Goal: Browse casually: Explore the website without a specific task or goal

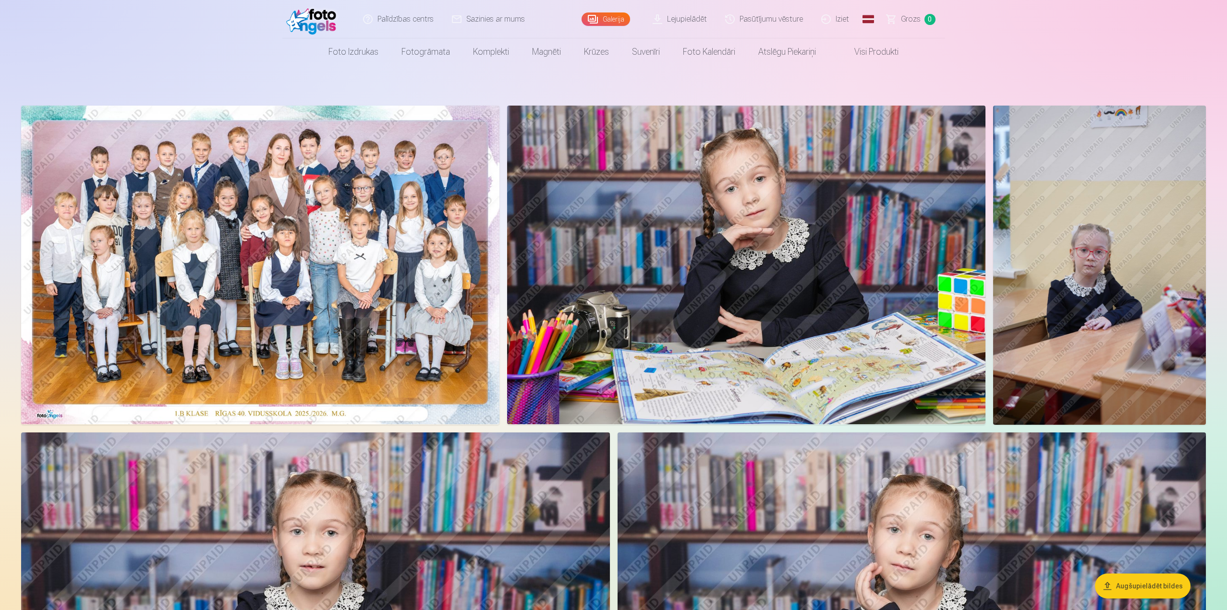
click at [357, 208] on img at bounding box center [260, 265] width 478 height 319
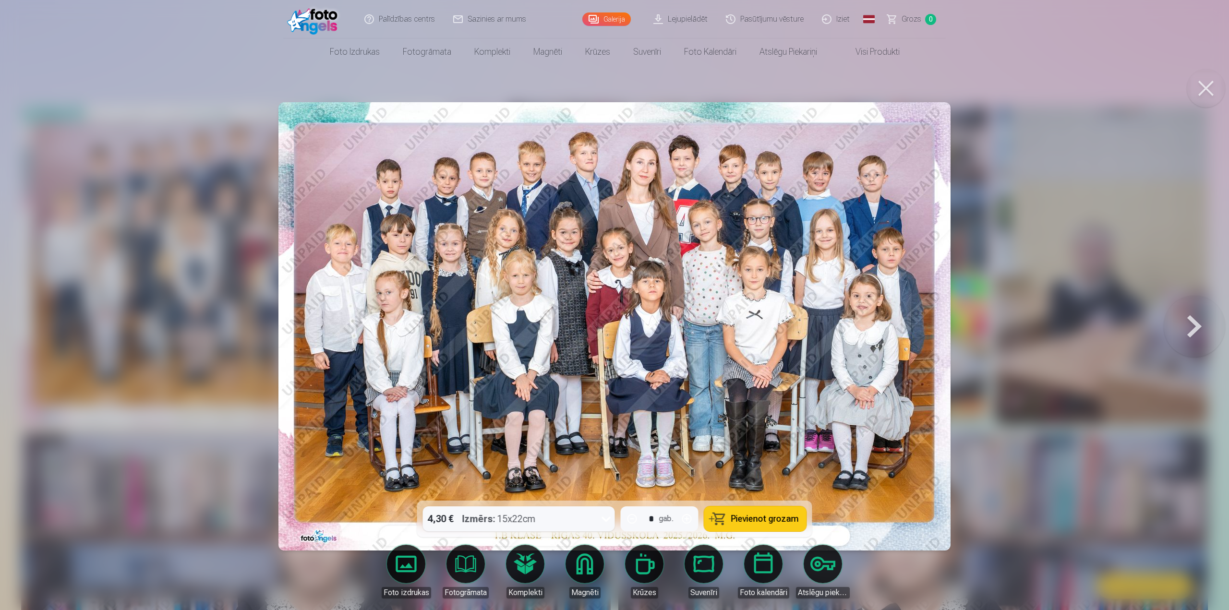
click at [1201, 98] on button at bounding box center [1206, 88] width 38 height 38
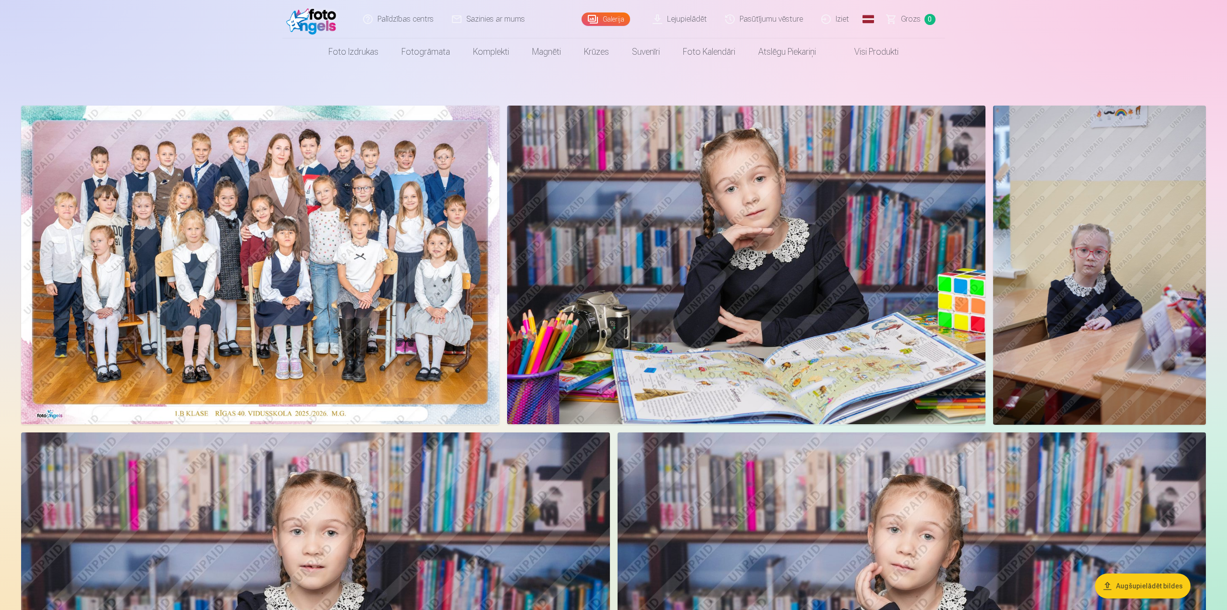
click at [659, 274] on img at bounding box center [746, 265] width 479 height 319
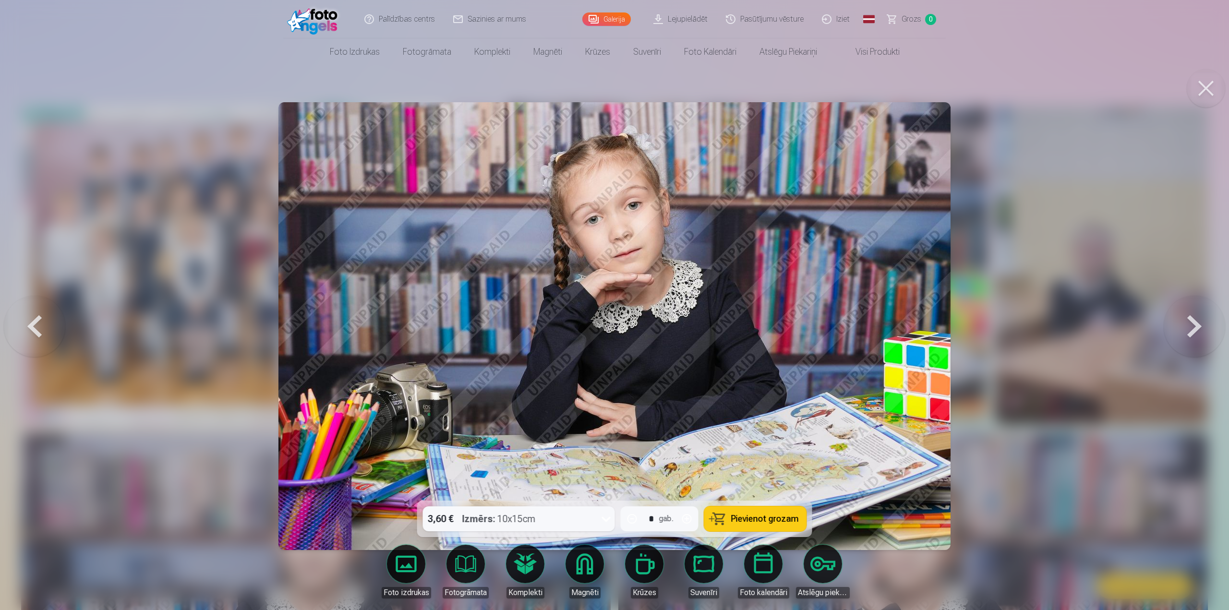
click at [1196, 312] on button at bounding box center [1194, 326] width 61 height 330
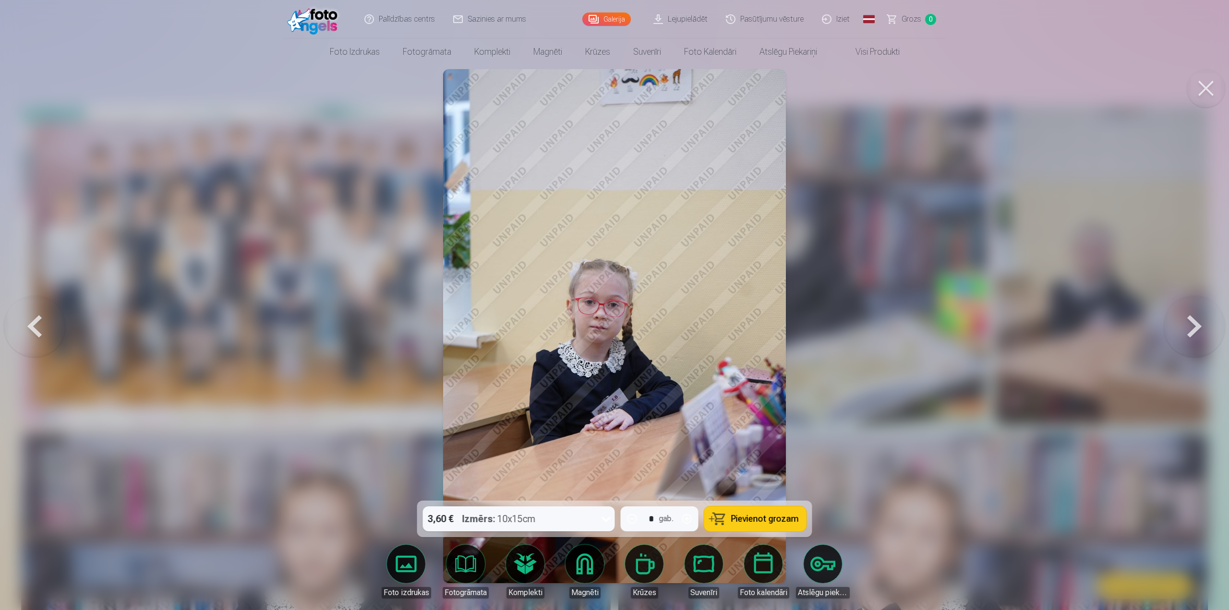
click at [1187, 324] on button at bounding box center [1194, 326] width 61 height 330
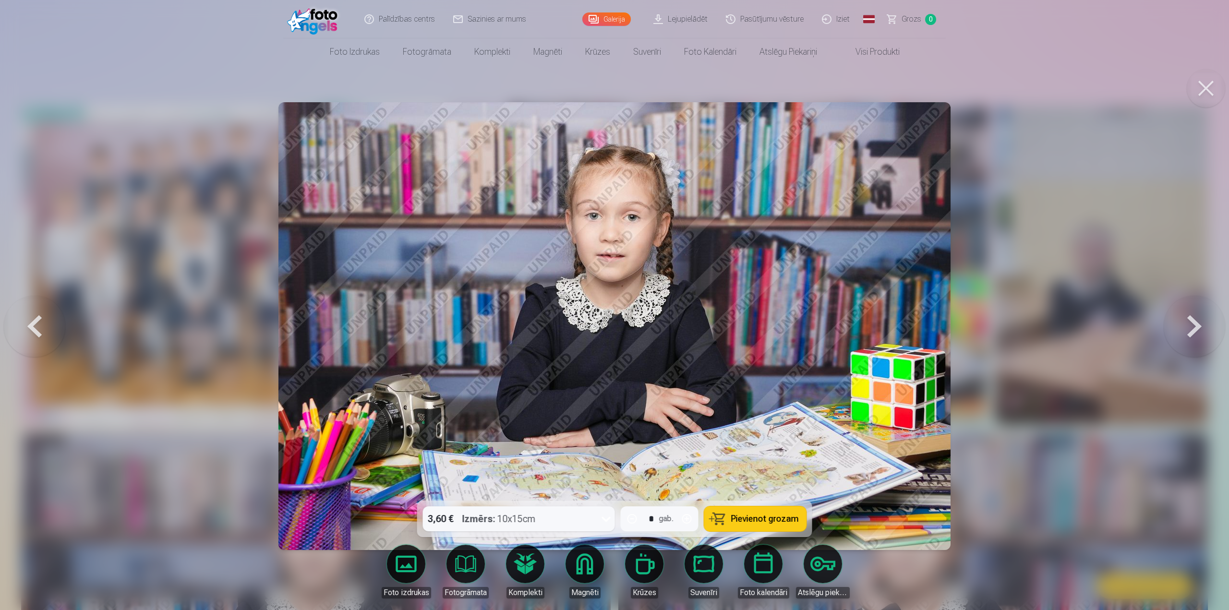
click at [1195, 333] on button at bounding box center [1194, 326] width 61 height 330
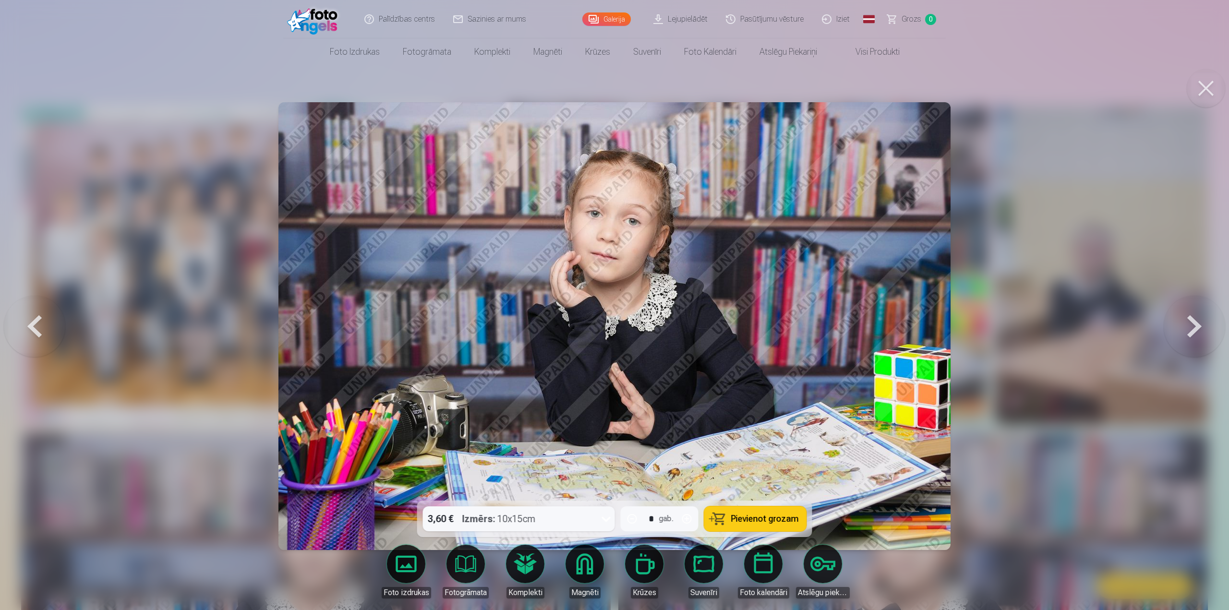
click at [1192, 329] on button at bounding box center [1194, 326] width 61 height 330
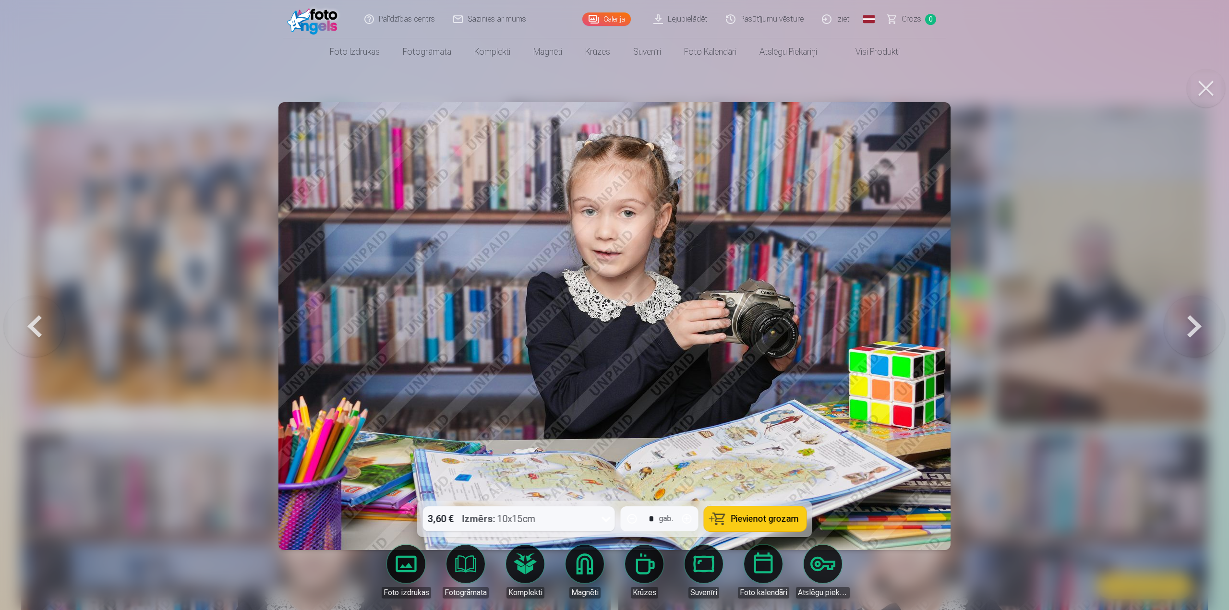
click at [1192, 329] on button at bounding box center [1194, 326] width 61 height 330
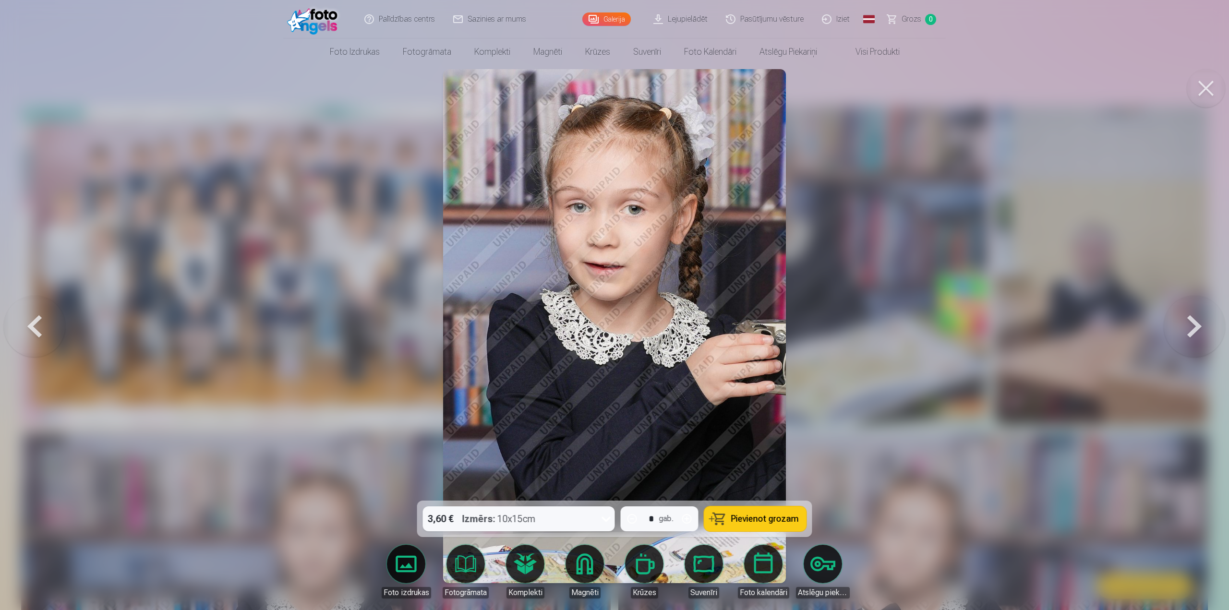
click at [1191, 326] on button at bounding box center [1194, 326] width 61 height 330
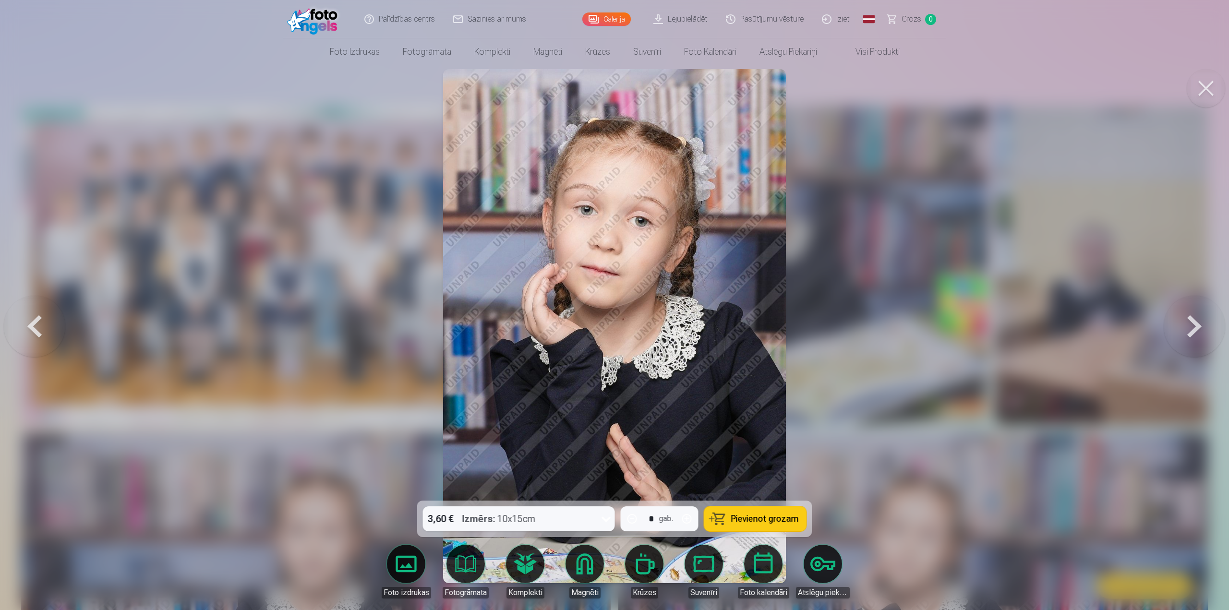
click at [1179, 321] on button at bounding box center [1194, 326] width 61 height 330
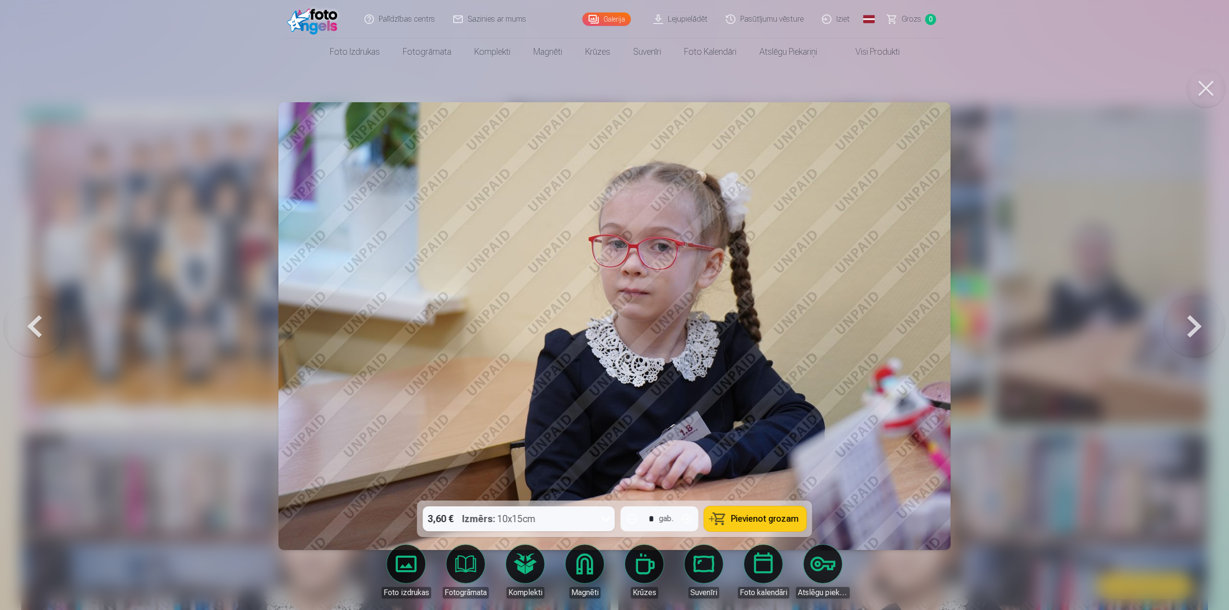
click at [1218, 315] on button at bounding box center [1194, 326] width 61 height 330
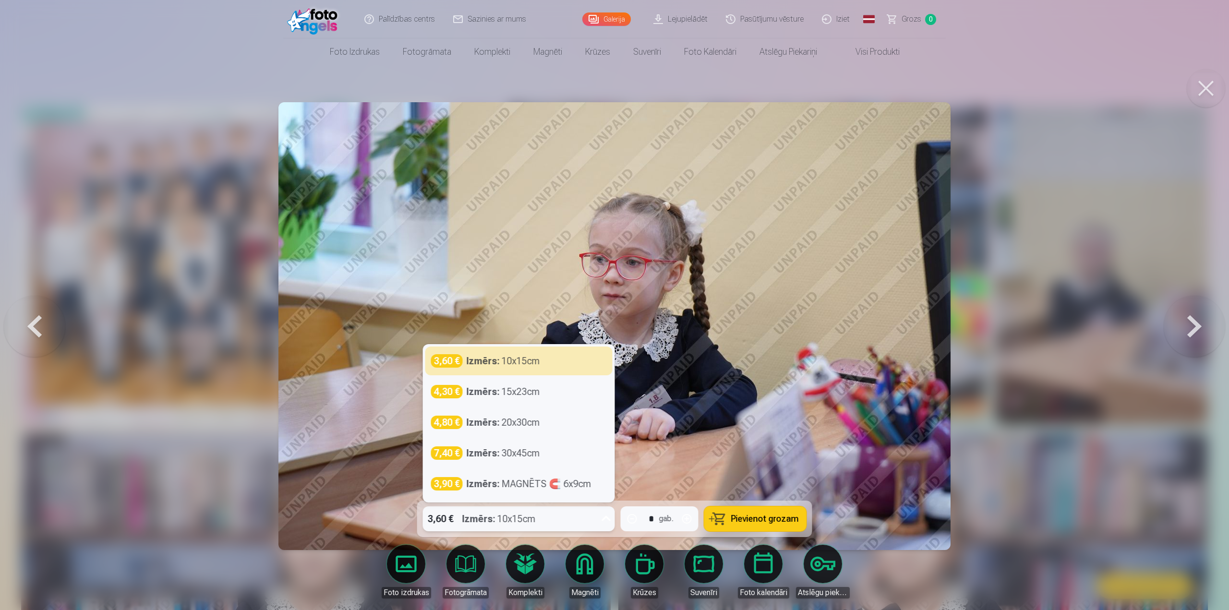
click at [570, 509] on div "3,60 € Izmērs : 10x15cm" at bounding box center [510, 519] width 174 height 25
click at [562, 457] on div "7,40 € Izmērs : 30x45cm" at bounding box center [519, 453] width 176 height 13
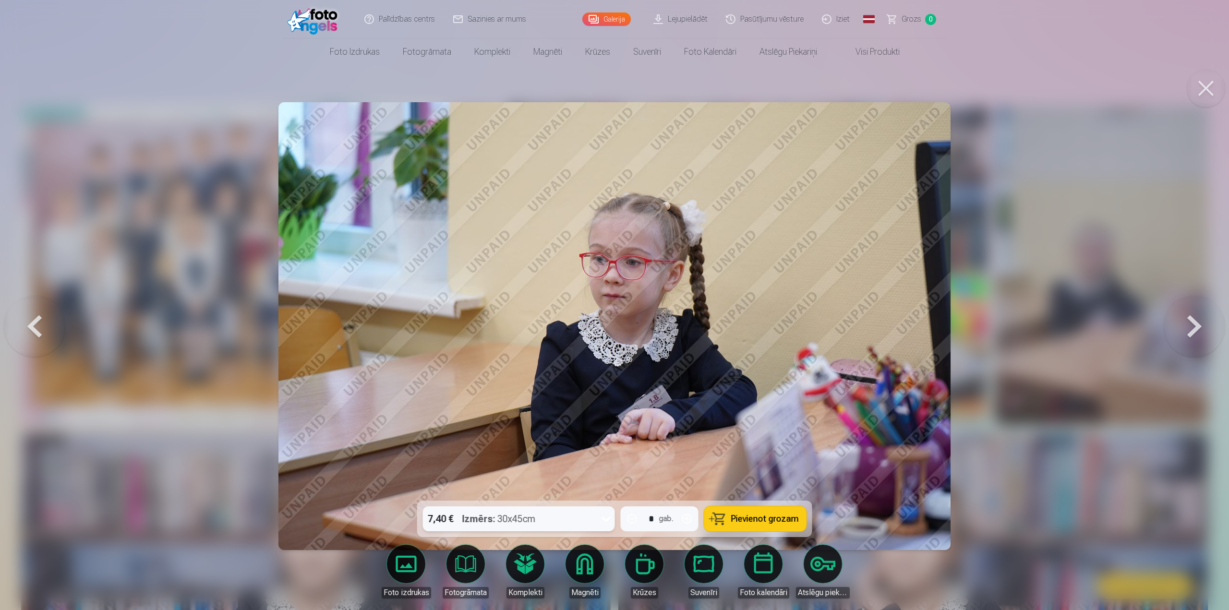
click at [536, 517] on div "Izmērs : 30x45cm" at bounding box center [498, 519] width 73 height 25
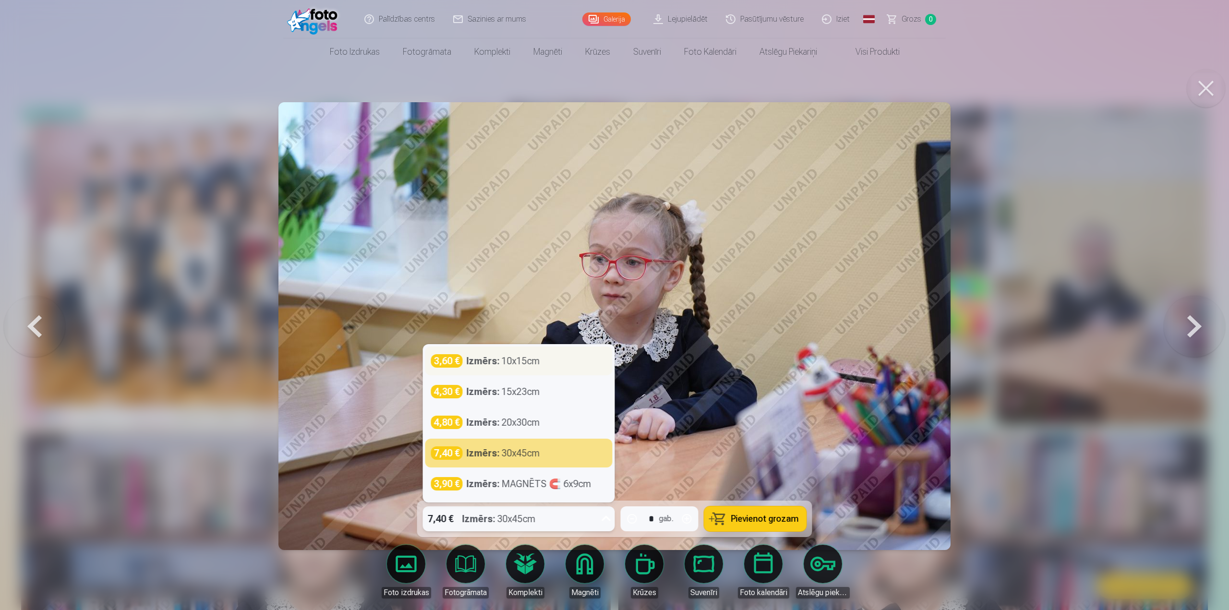
click at [505, 366] on div "Izmērs : 10x15cm" at bounding box center [503, 360] width 73 height 13
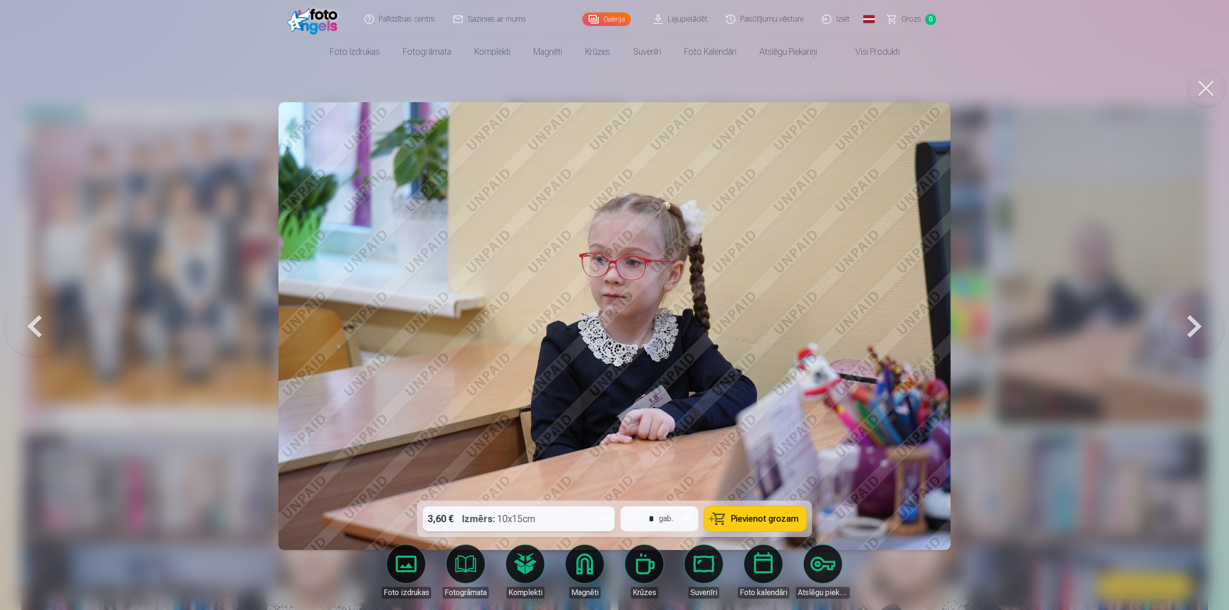
click at [1193, 337] on button at bounding box center [1194, 326] width 61 height 330
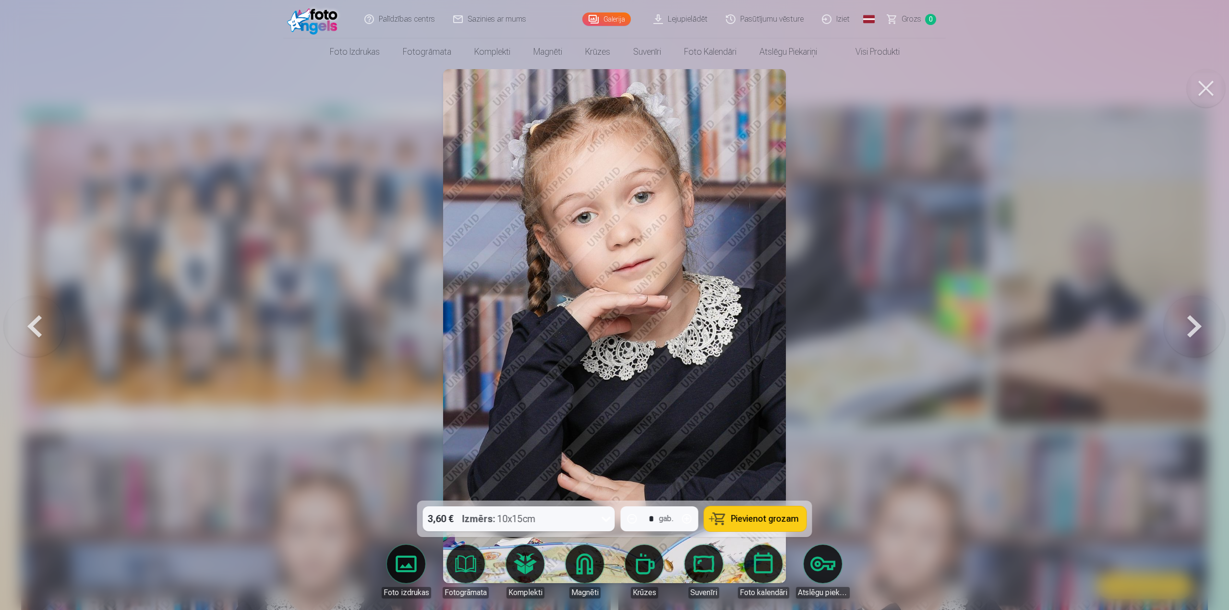
click at [1190, 334] on button at bounding box center [1194, 326] width 61 height 330
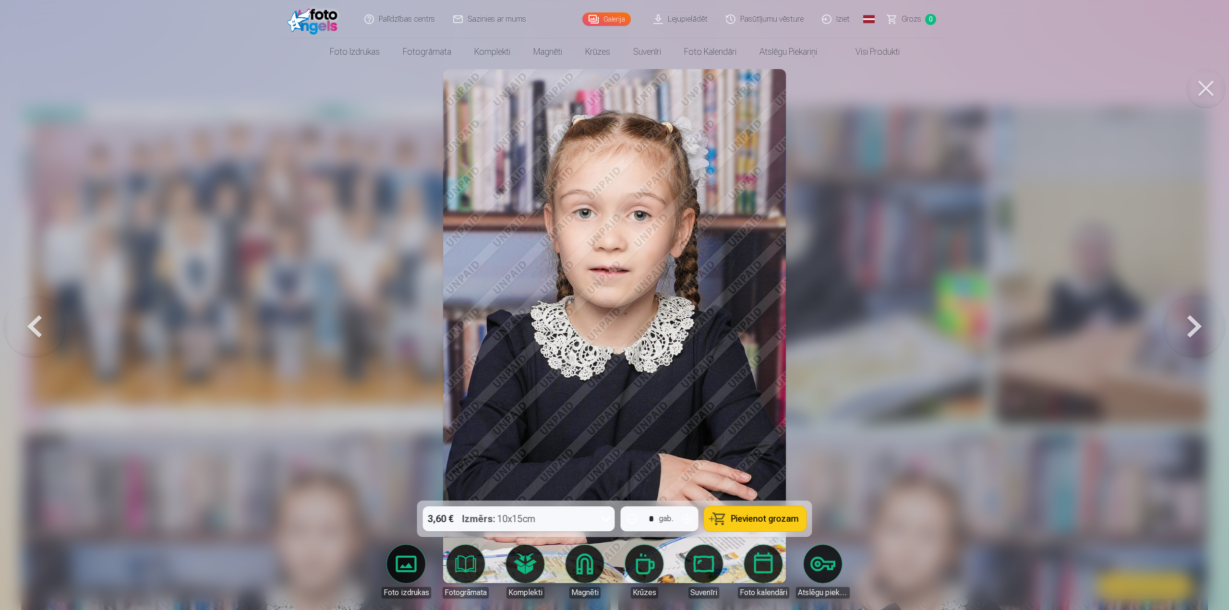
click at [43, 319] on button at bounding box center [34, 326] width 61 height 330
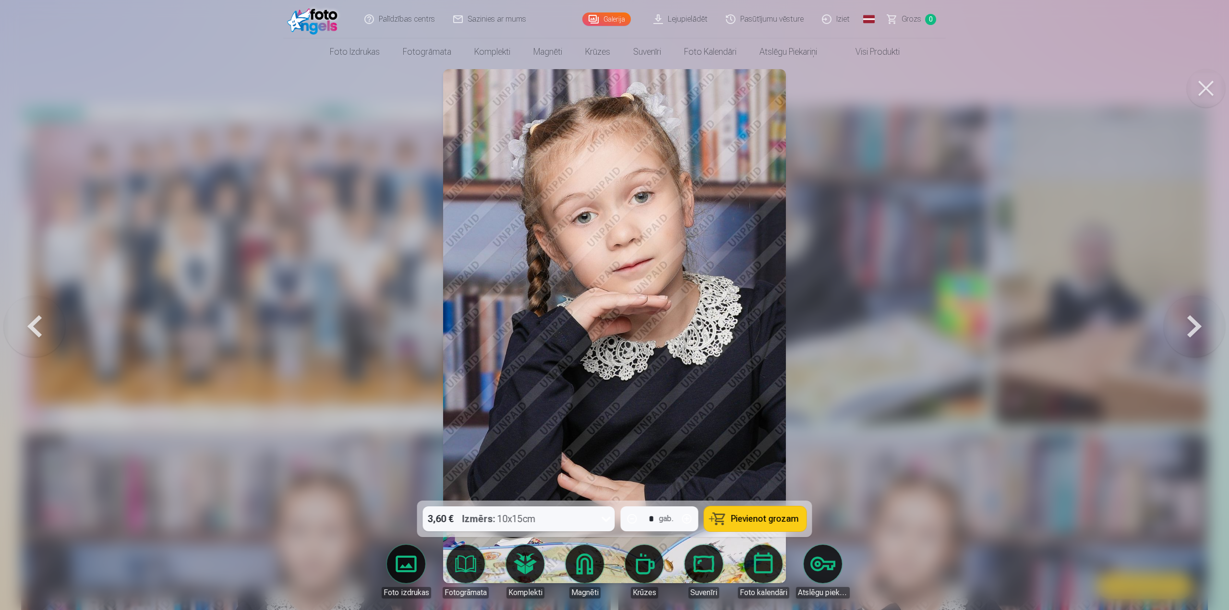
drag, startPoint x: 1187, startPoint y: 326, endPoint x: 947, endPoint y: 311, distance: 241.0
click at [1187, 326] on button at bounding box center [1194, 326] width 61 height 330
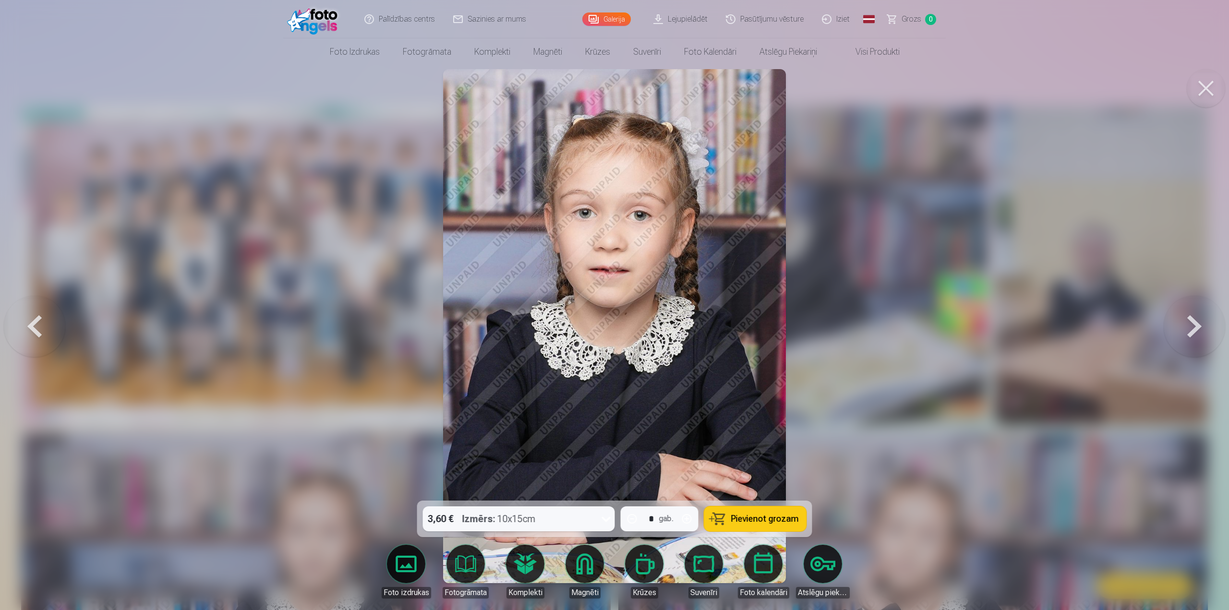
click at [1218, 332] on button at bounding box center [1194, 326] width 61 height 330
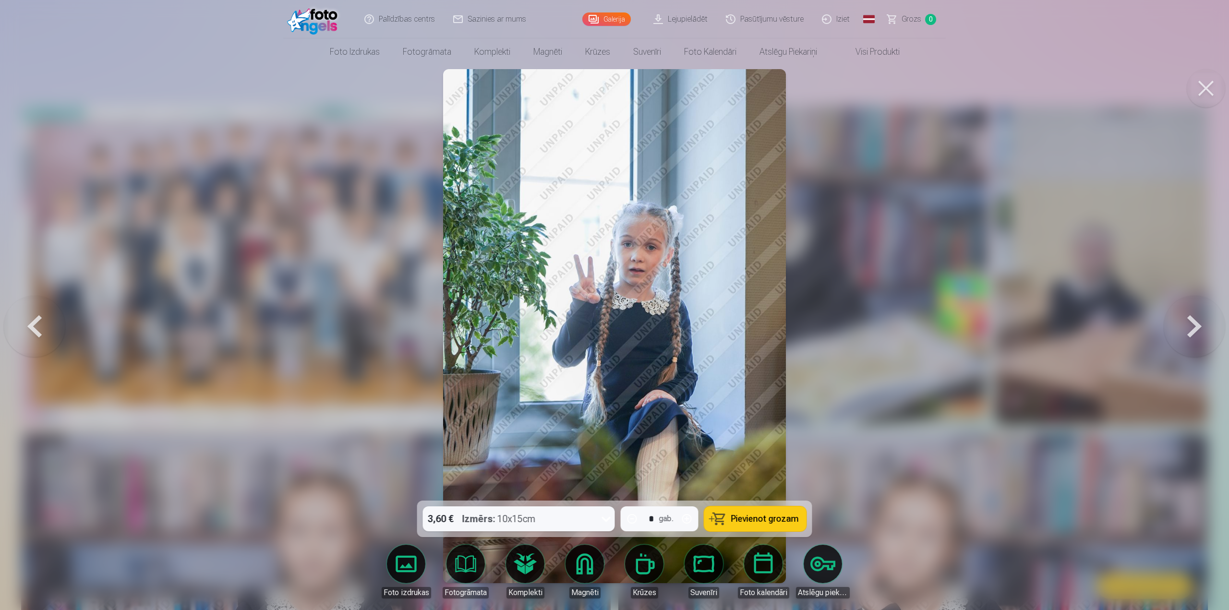
click at [1214, 330] on button at bounding box center [1194, 326] width 61 height 330
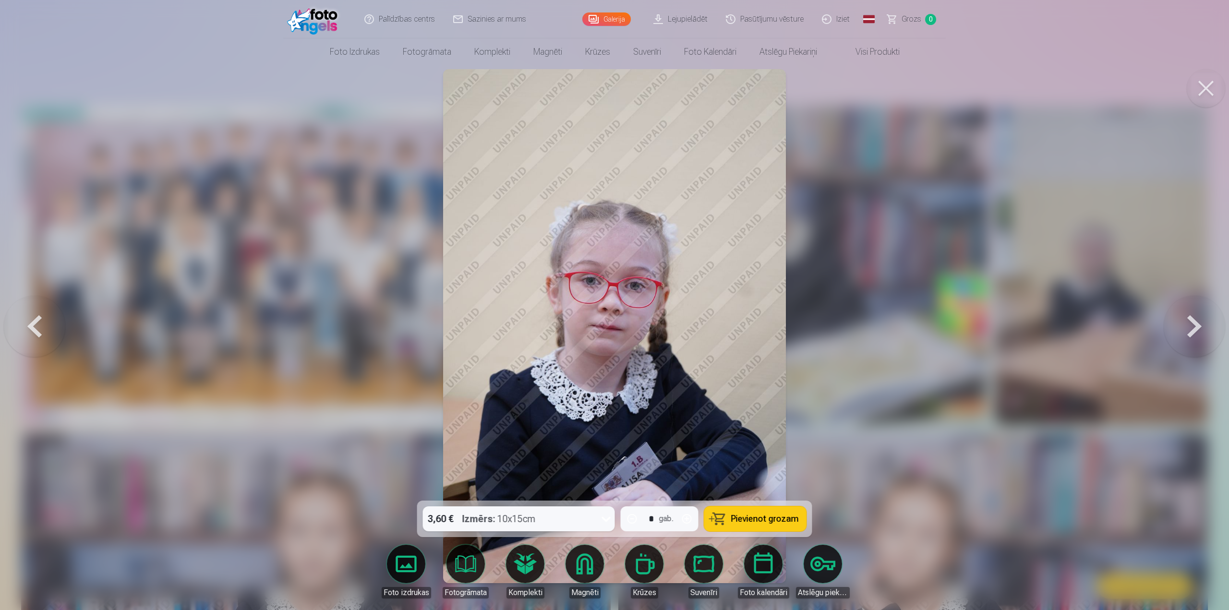
click at [1216, 332] on button at bounding box center [1194, 326] width 61 height 330
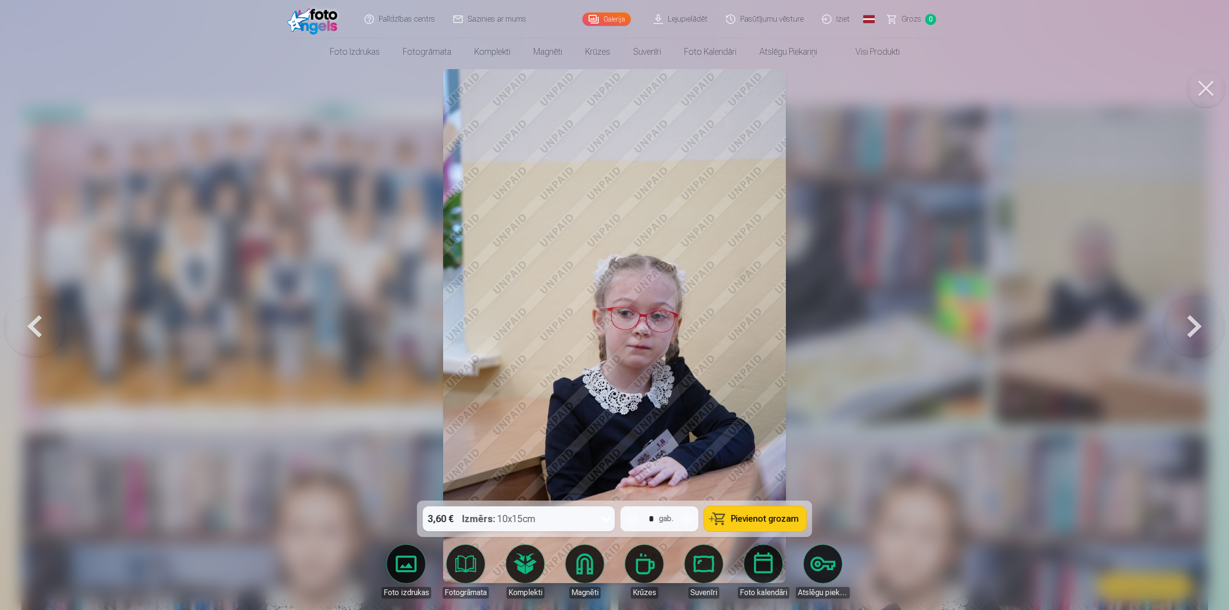
click at [56, 318] on button at bounding box center [34, 326] width 61 height 330
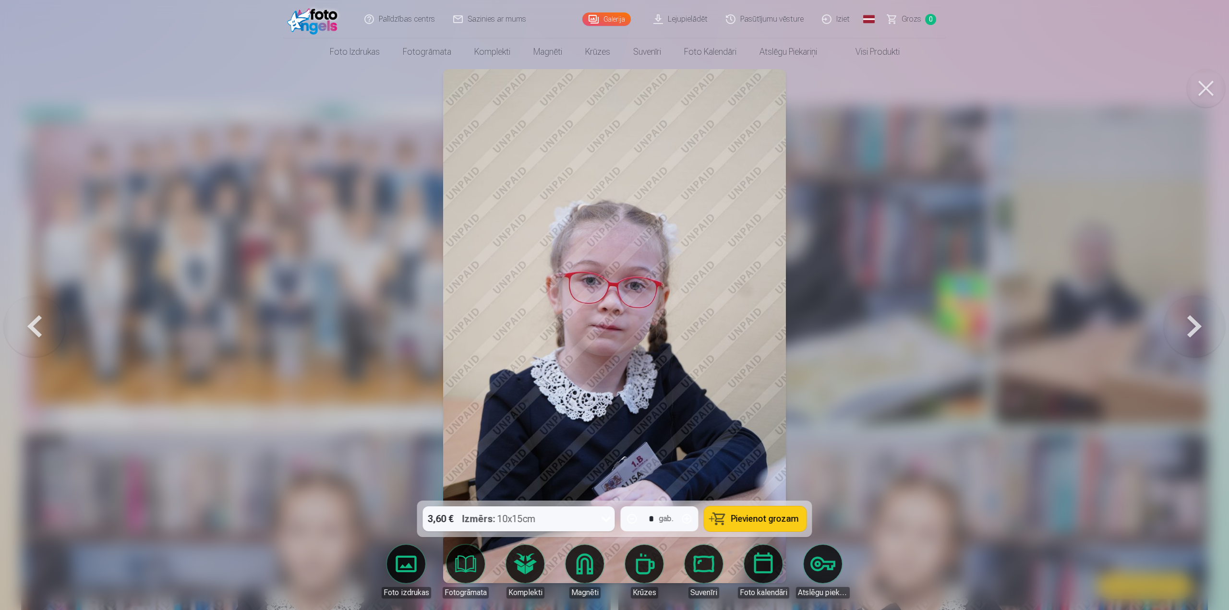
click at [1199, 325] on button at bounding box center [1194, 326] width 61 height 330
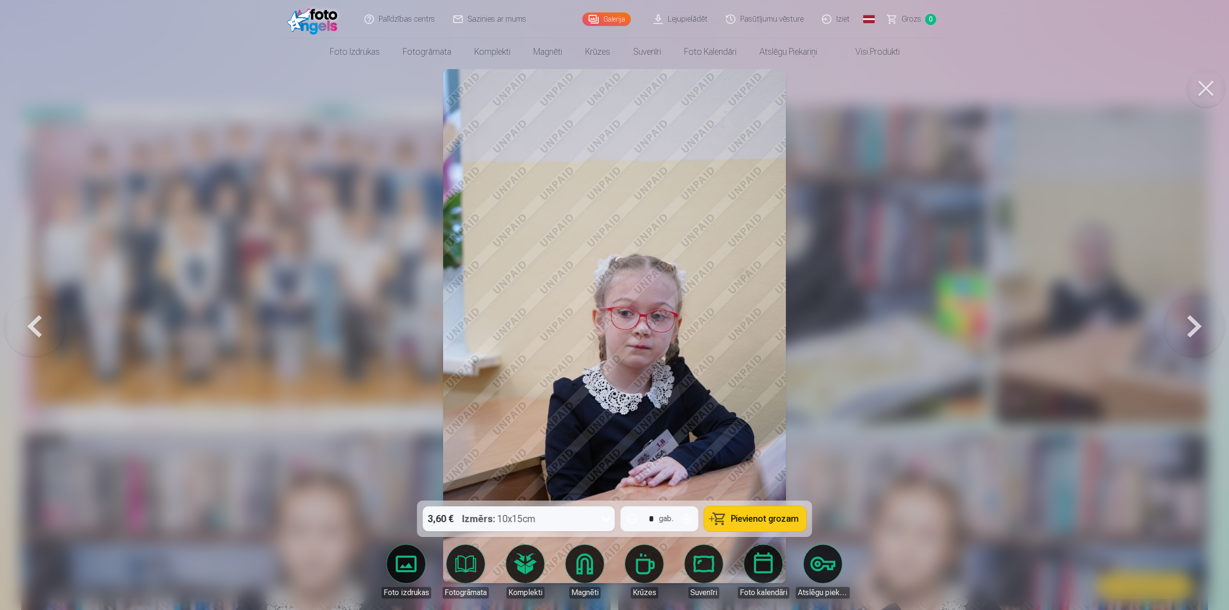
click at [1197, 324] on button at bounding box center [1194, 326] width 61 height 330
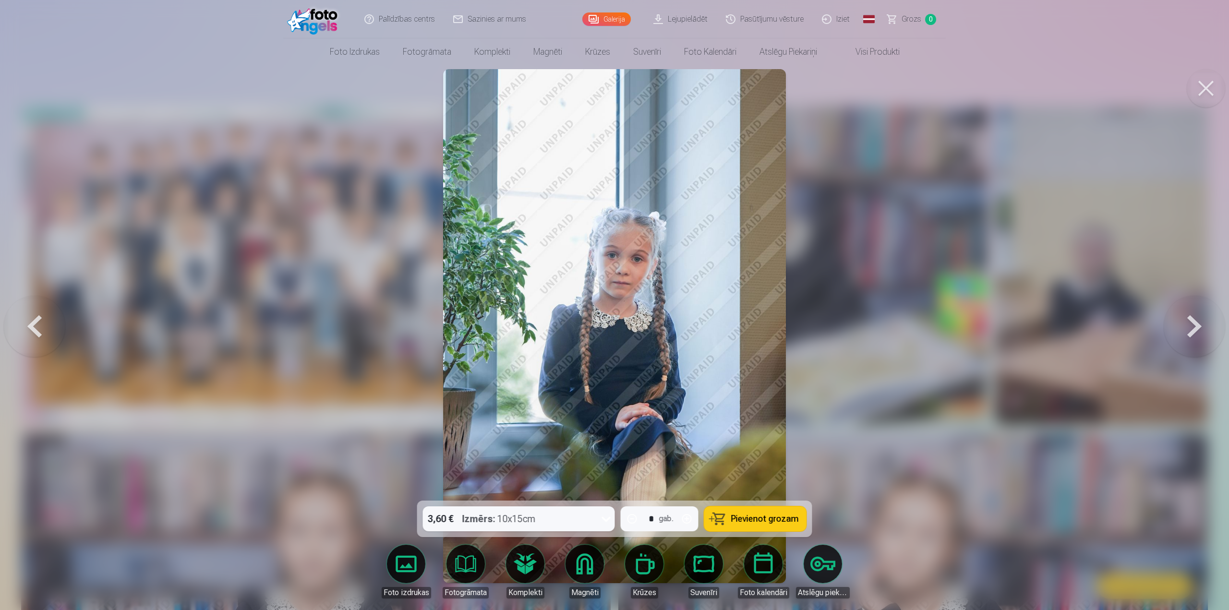
click at [1197, 324] on button at bounding box center [1194, 326] width 61 height 330
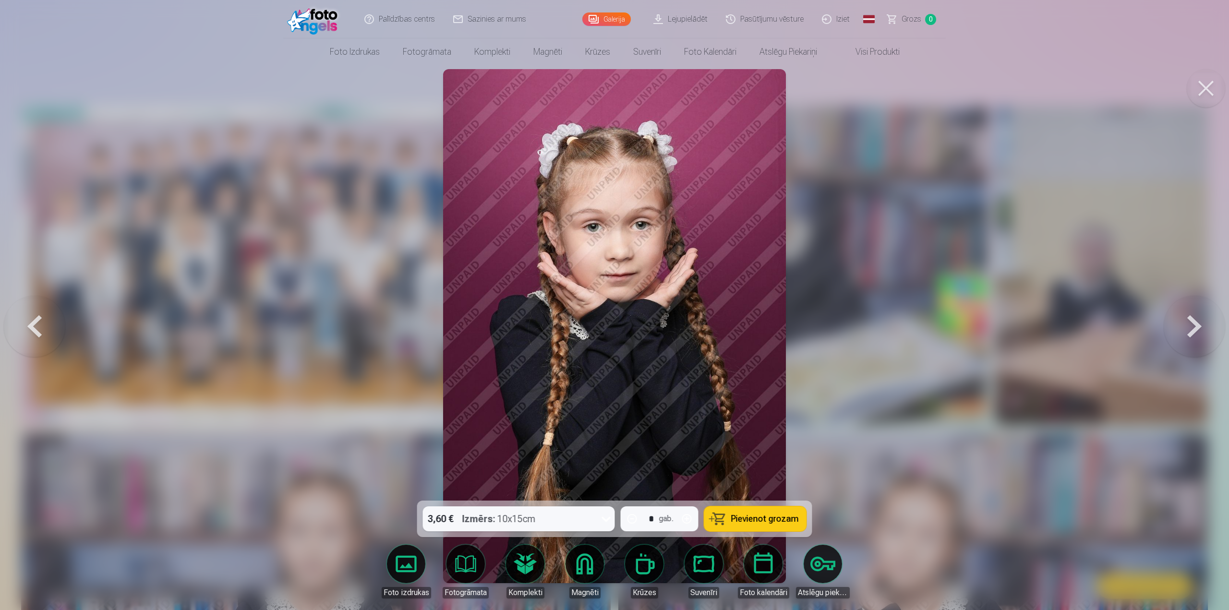
click at [37, 322] on button at bounding box center [34, 326] width 61 height 330
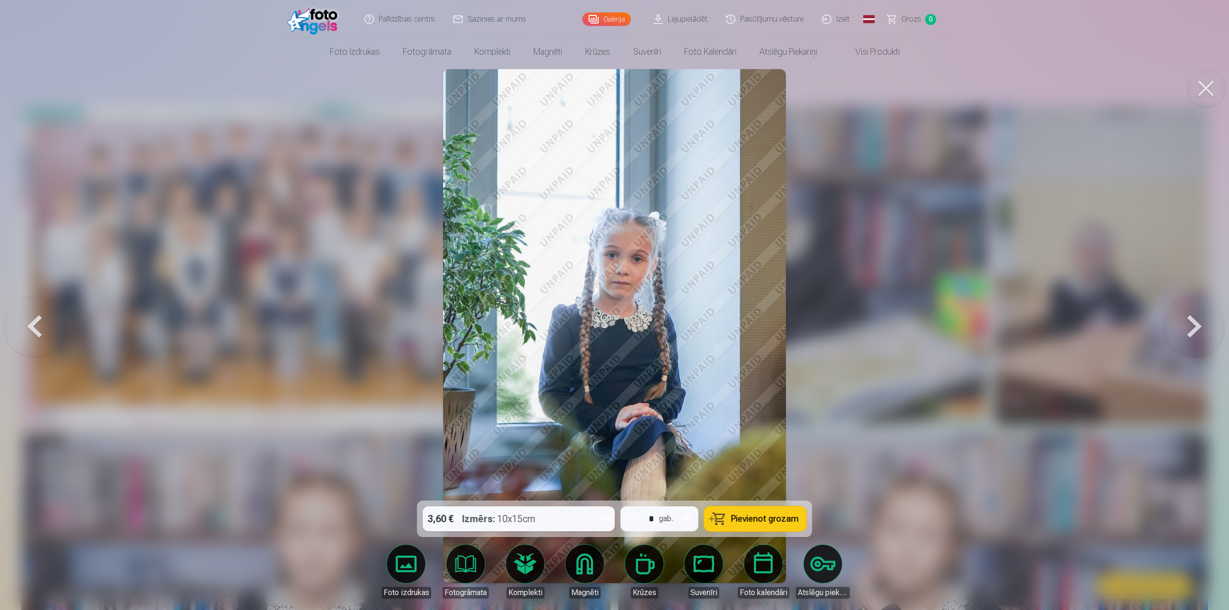
click at [1193, 330] on button at bounding box center [1194, 326] width 61 height 330
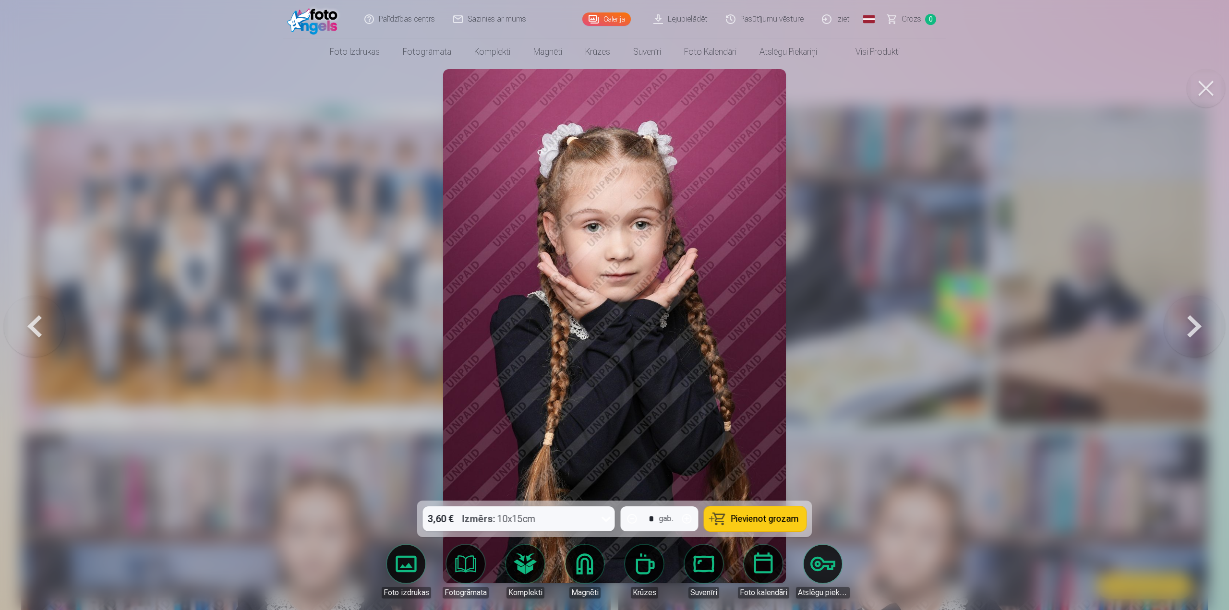
drag, startPoint x: 455, startPoint y: 268, endPoint x: 533, endPoint y: 214, distance: 95.1
click at [1209, 324] on button at bounding box center [1194, 326] width 61 height 330
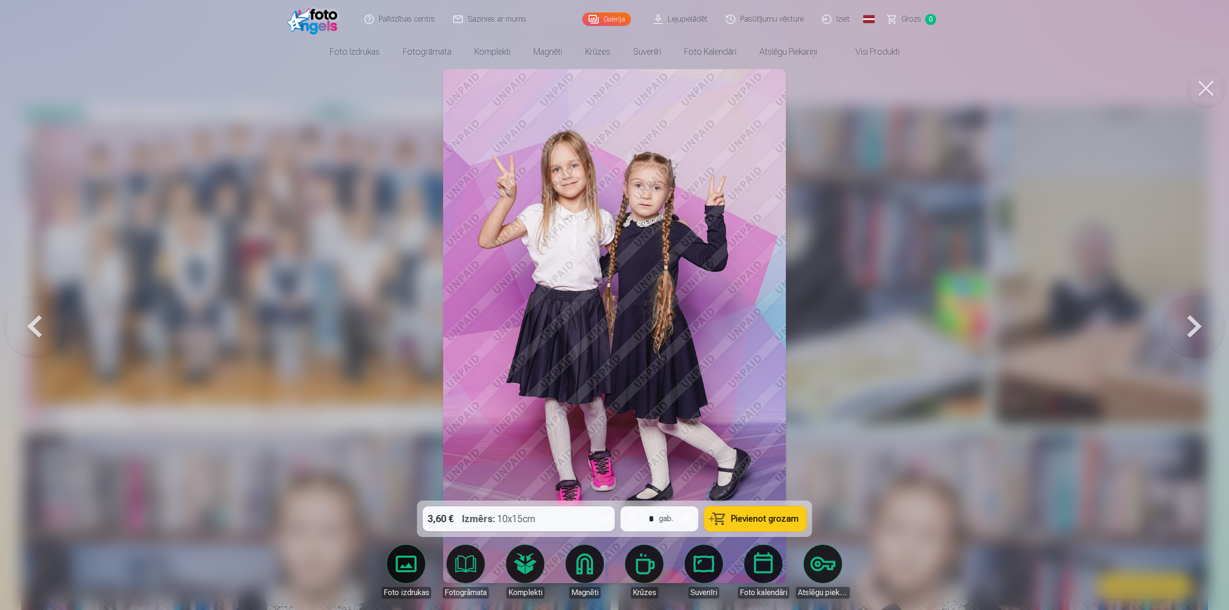
click at [1209, 334] on button at bounding box center [1194, 326] width 61 height 330
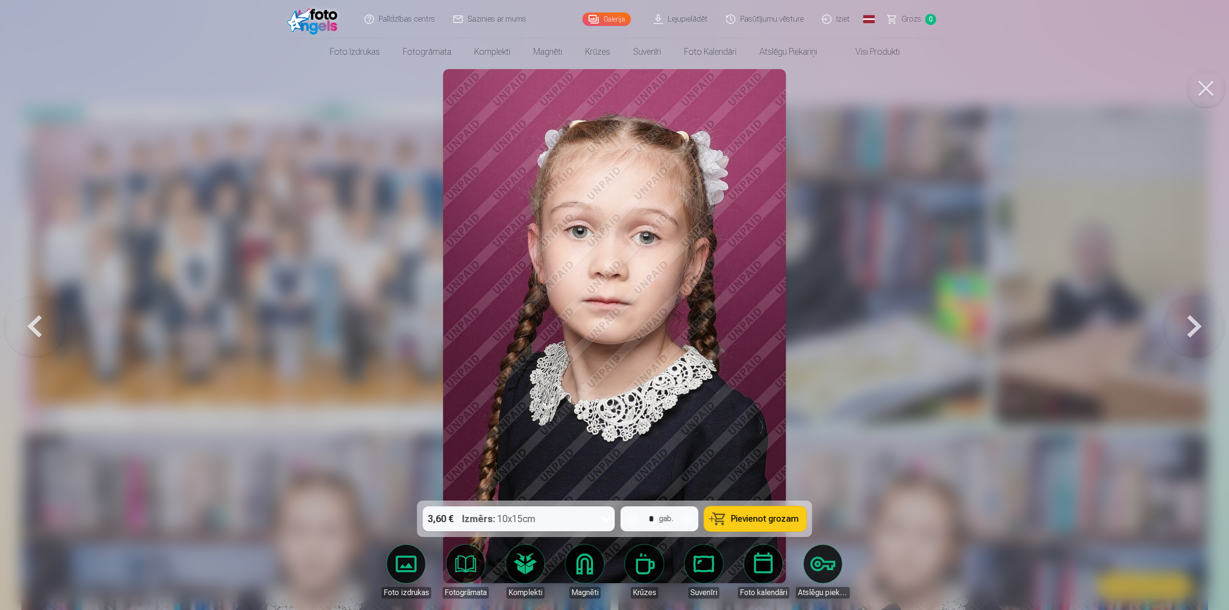
click at [1211, 347] on button at bounding box center [1194, 326] width 61 height 330
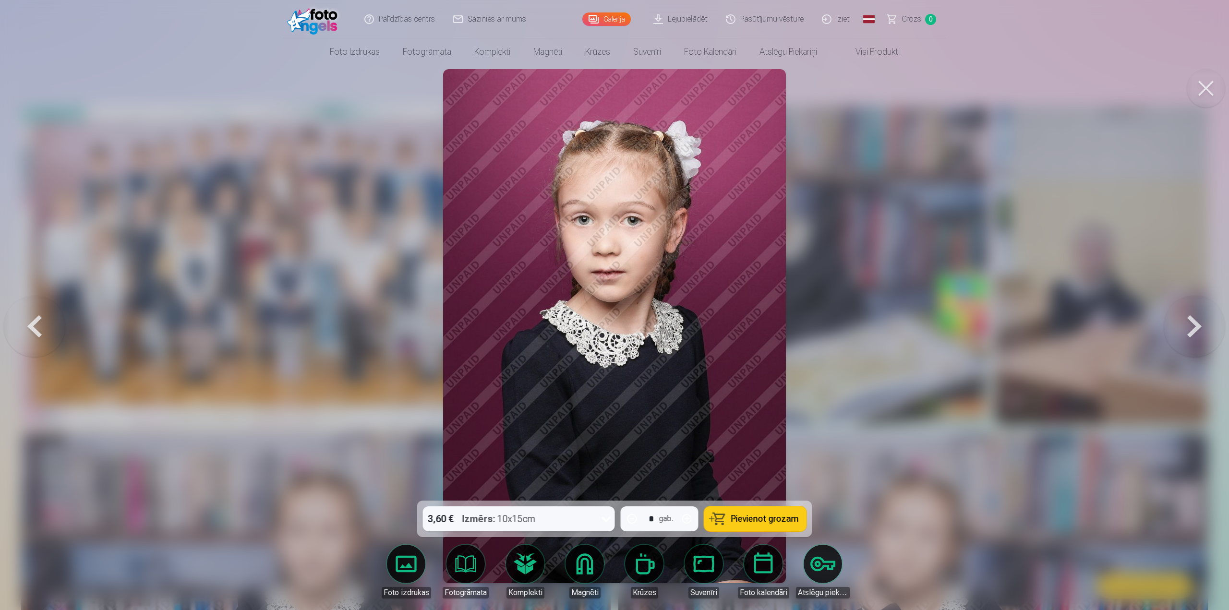
drag, startPoint x: 805, startPoint y: 275, endPoint x: 724, endPoint y: 268, distance: 81.4
click at [1205, 328] on button at bounding box center [1194, 326] width 61 height 330
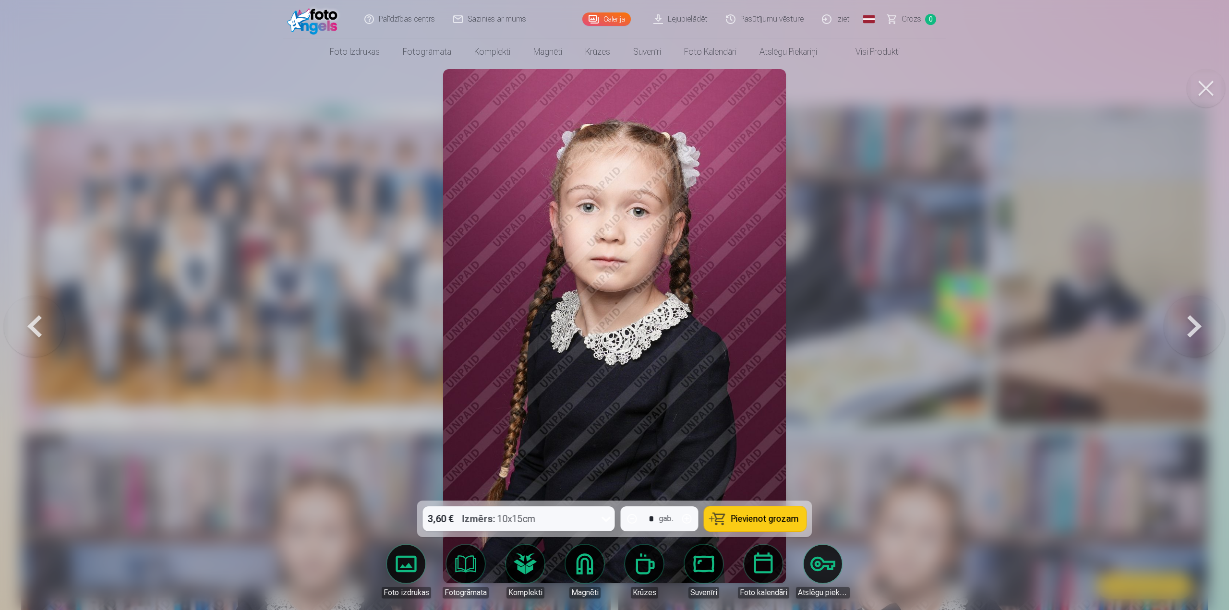
click at [1205, 347] on button at bounding box center [1194, 326] width 61 height 330
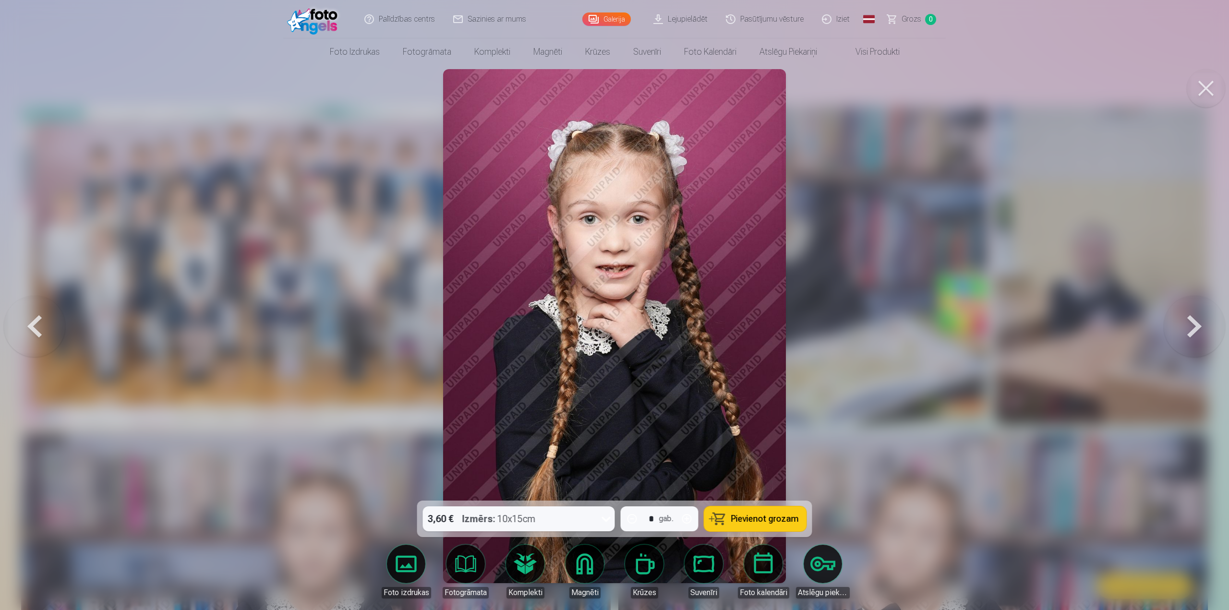
click at [1195, 328] on button at bounding box center [1194, 326] width 61 height 330
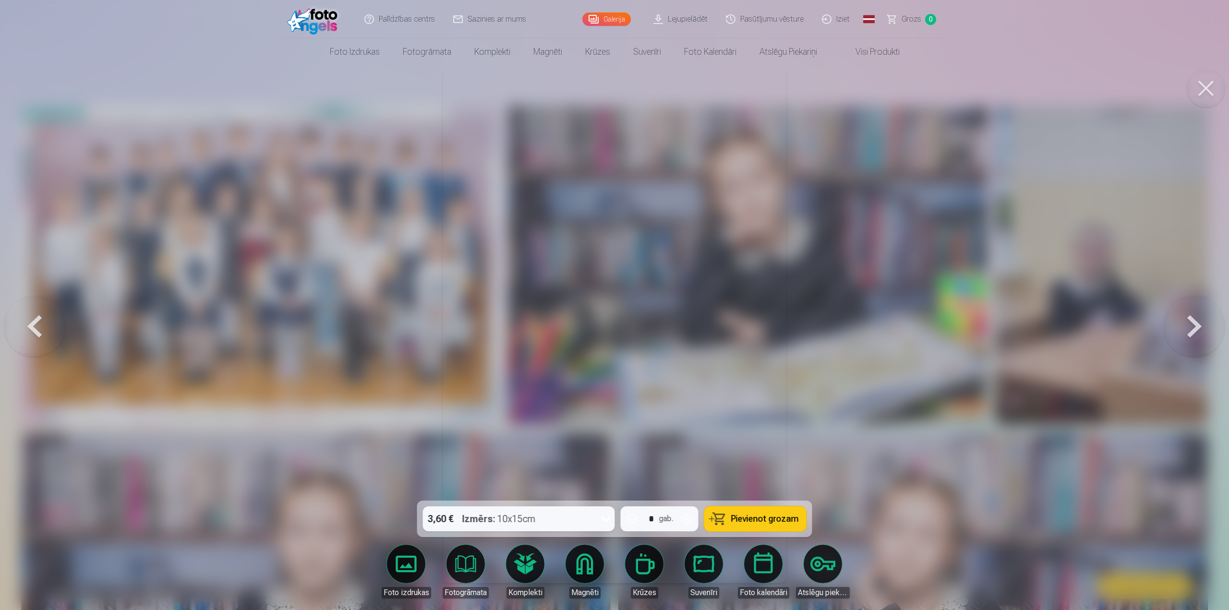
click at [1195, 328] on button at bounding box center [1194, 326] width 61 height 330
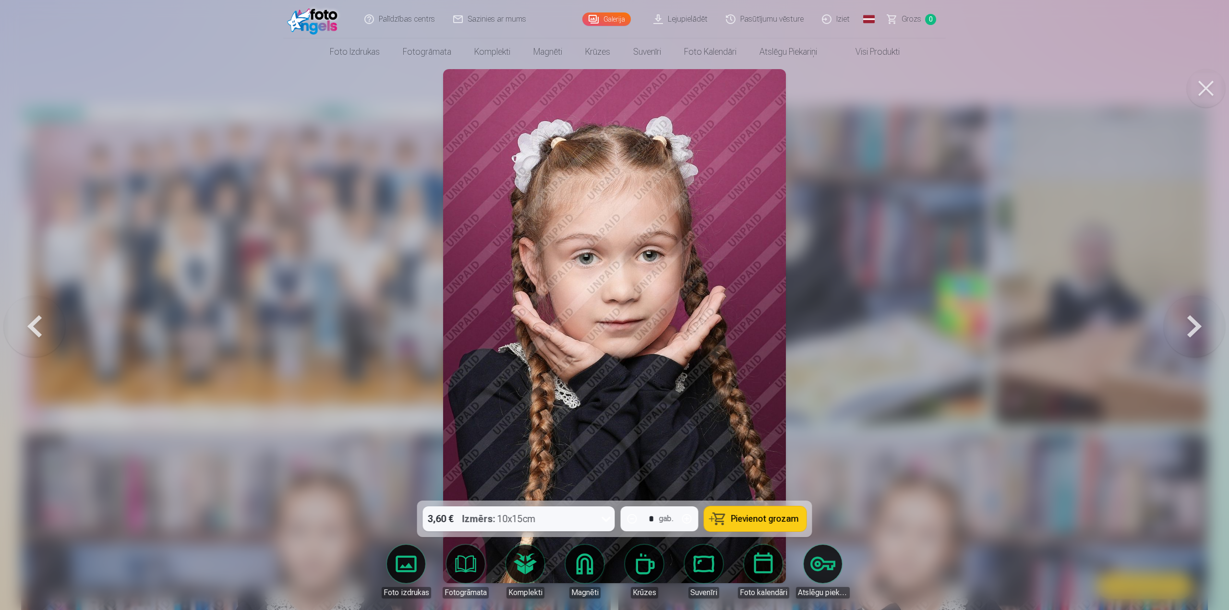
click at [1203, 327] on button at bounding box center [1194, 326] width 61 height 330
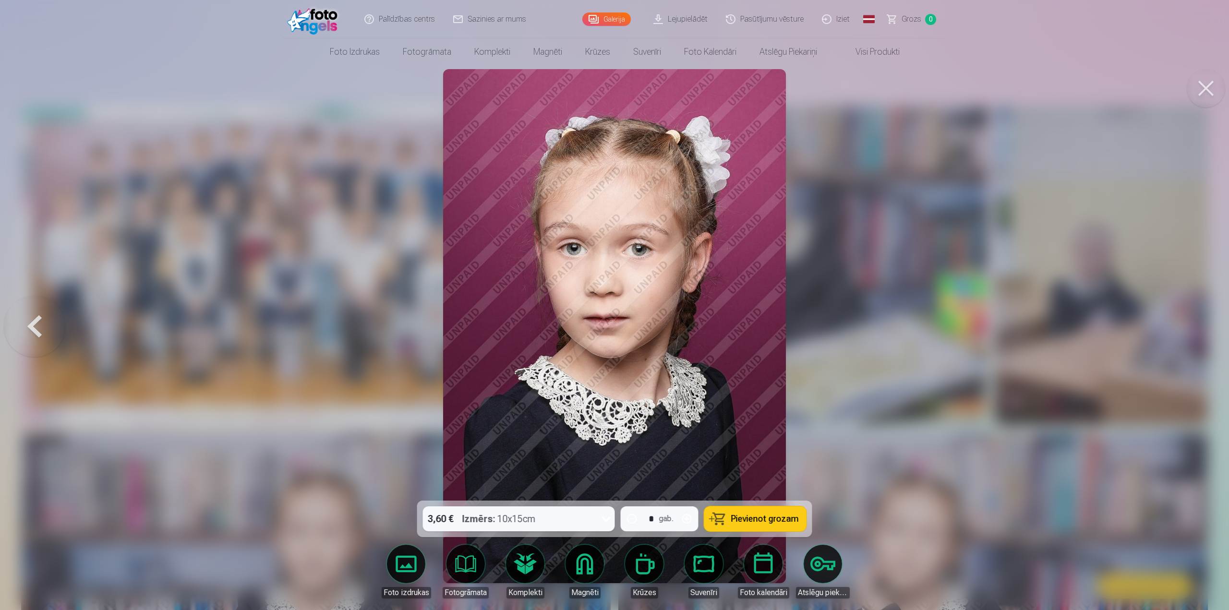
click at [1200, 326] on div at bounding box center [614, 305] width 1229 height 610
